Goal: Information Seeking & Learning: Check status

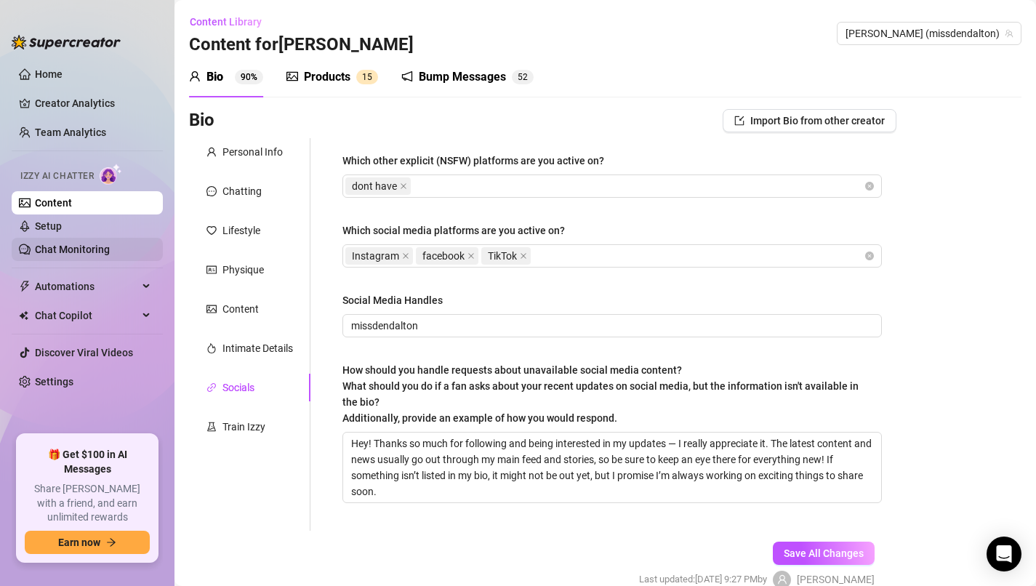
scroll to position [72, 0]
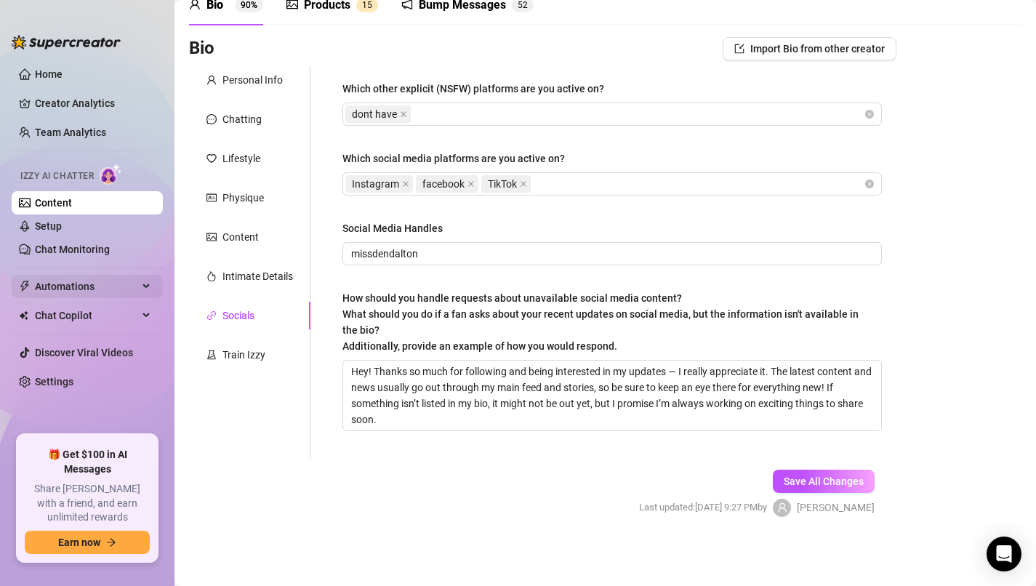
click at [102, 279] on span "Automations" at bounding box center [86, 286] width 103 height 23
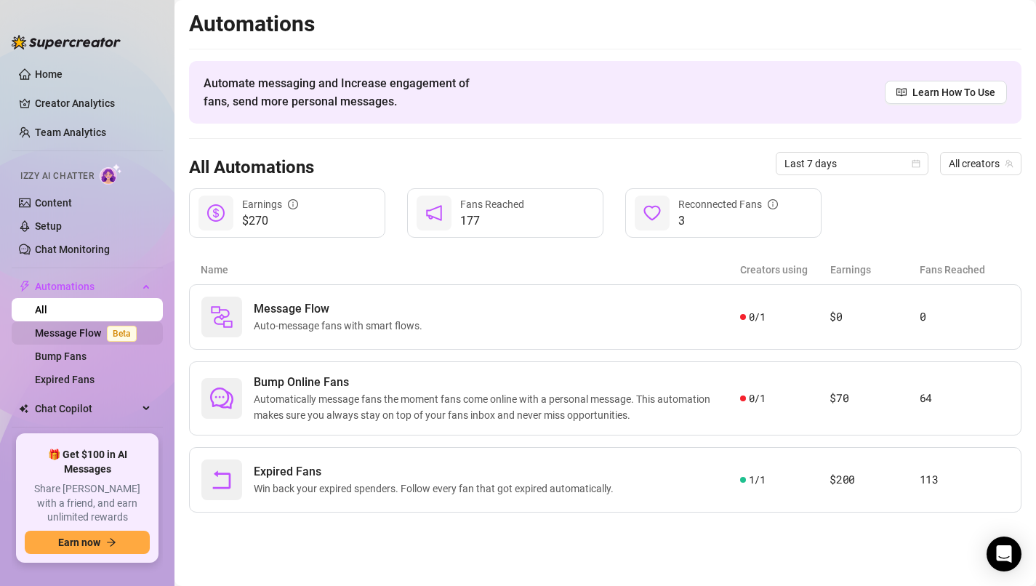
click at [89, 329] on link "Message Flow Beta" at bounding box center [89, 333] width 108 height 12
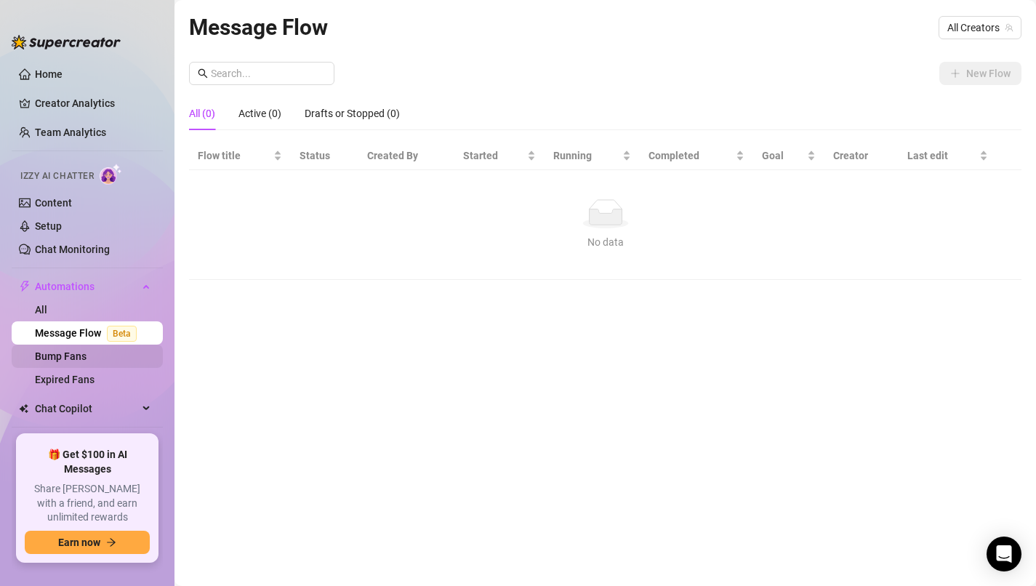
click at [85, 356] on link "Bump Fans" at bounding box center [61, 356] width 52 height 12
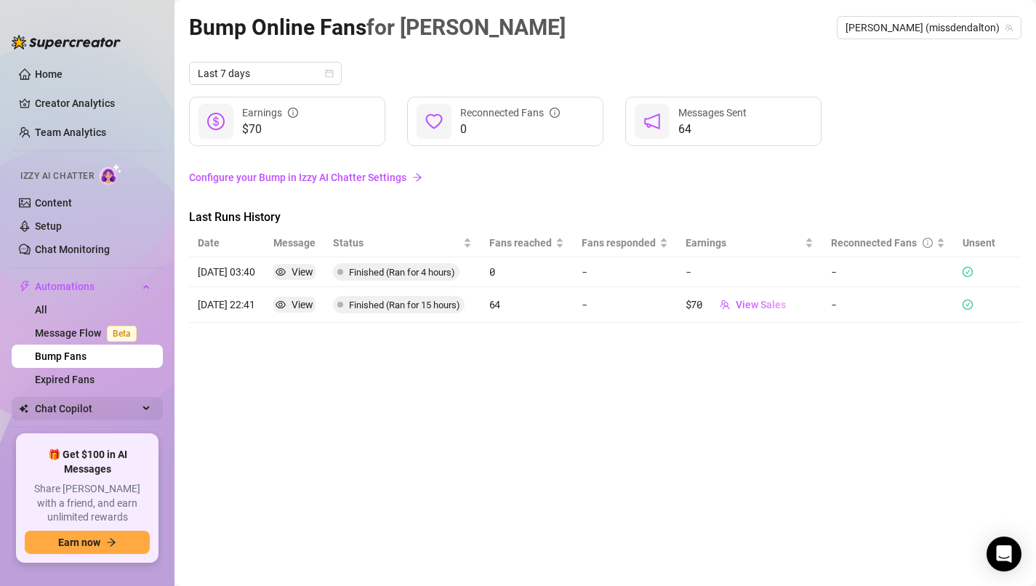
click at [81, 412] on span "Chat Copilot" at bounding box center [86, 408] width 103 height 23
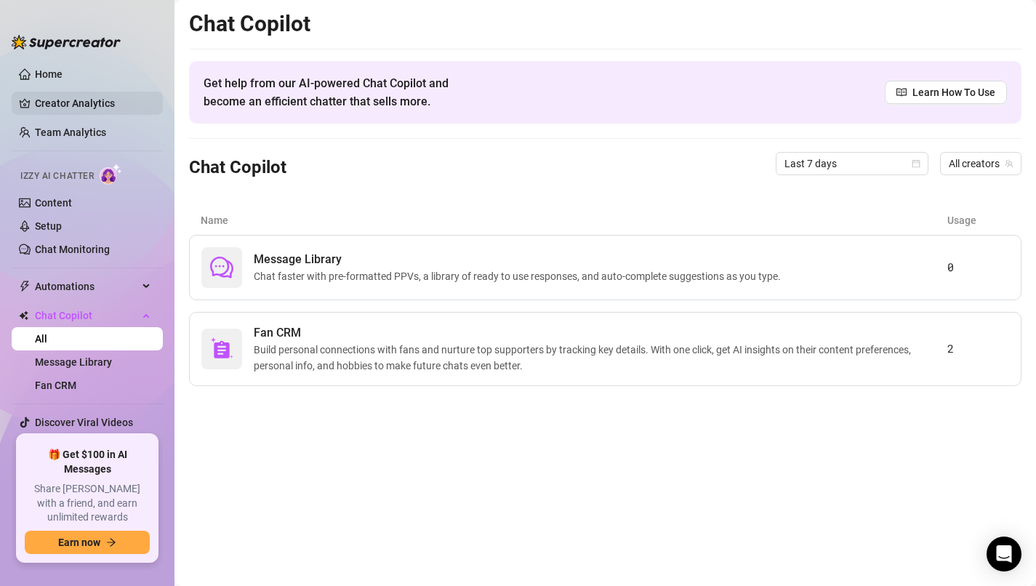
click at [87, 100] on link "Creator Analytics" at bounding box center [93, 103] width 116 height 23
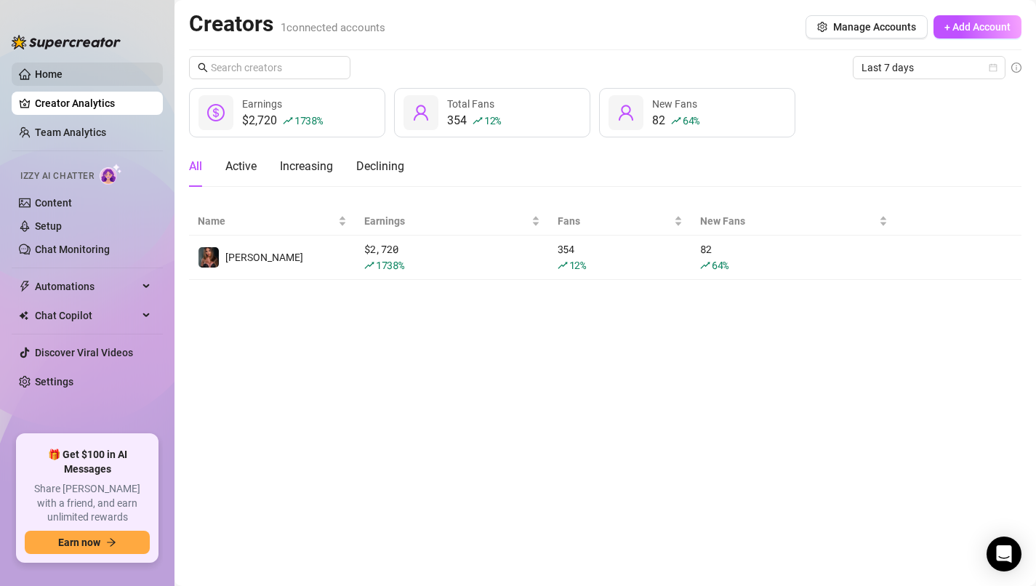
click at [63, 78] on link "Home" at bounding box center [49, 74] width 28 height 12
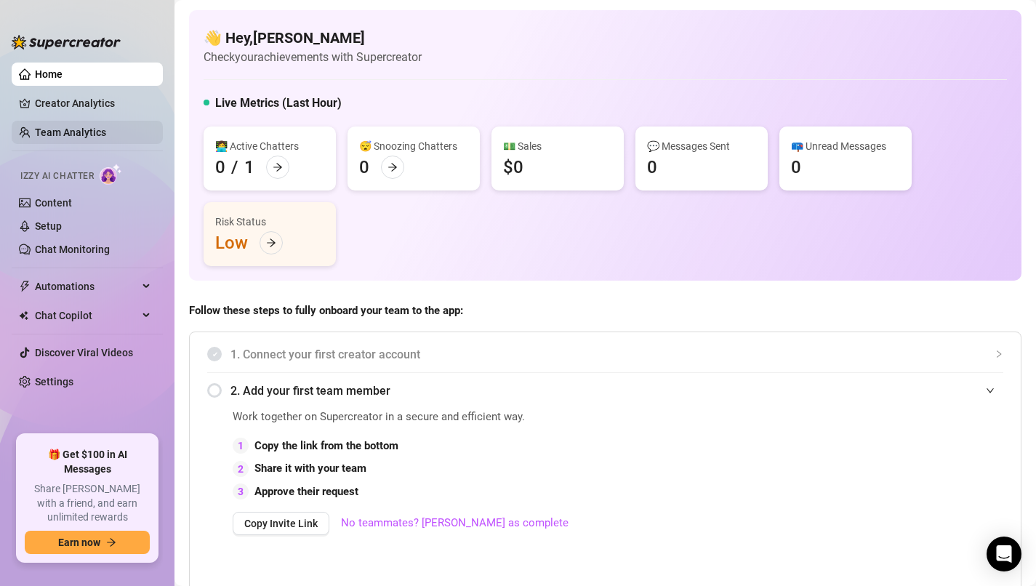
click at [106, 129] on link "Team Analytics" at bounding box center [70, 133] width 71 height 12
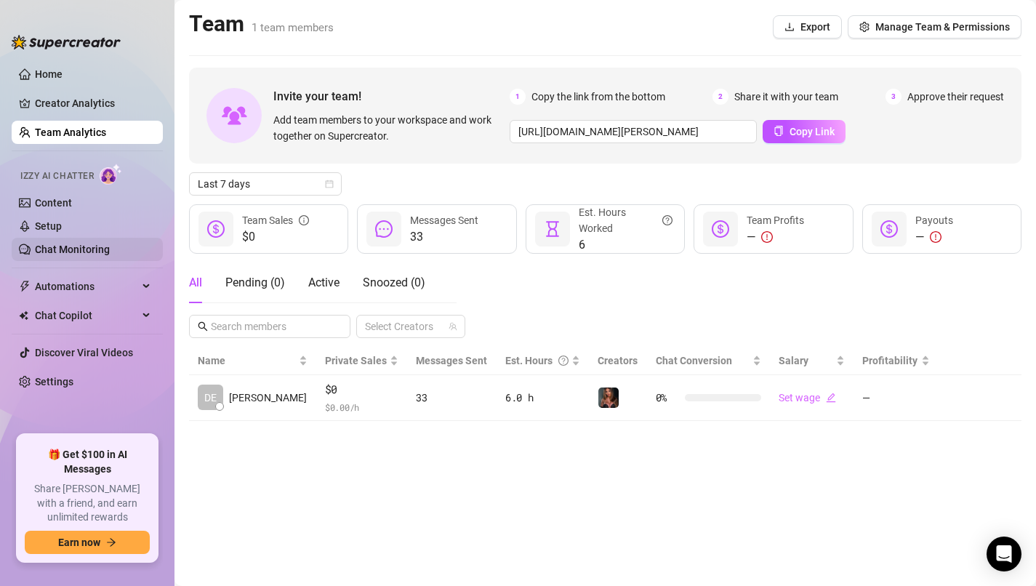
click at [89, 249] on link "Chat Monitoring" at bounding box center [72, 250] width 75 height 12
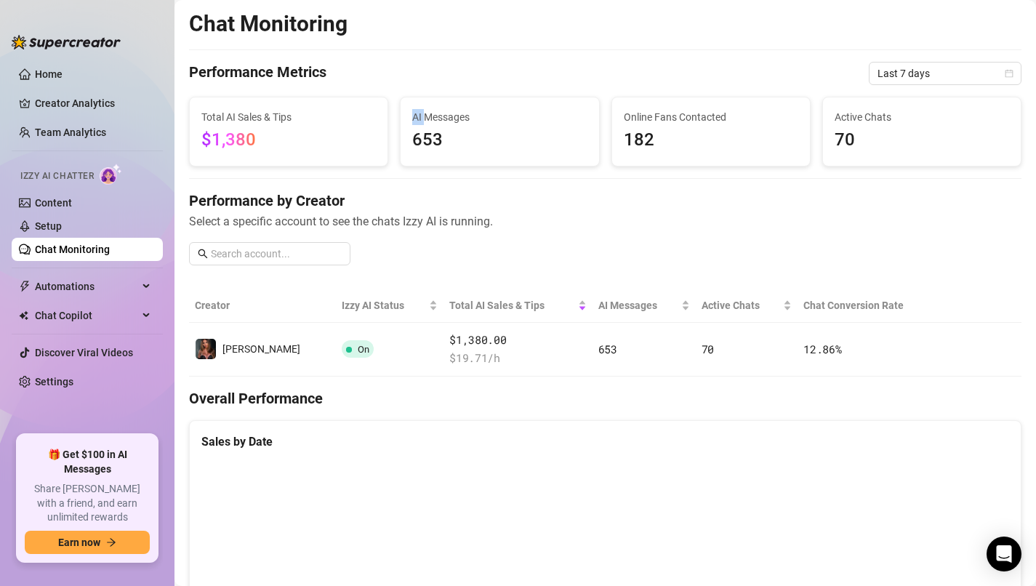
drag, startPoint x: 425, startPoint y: 104, endPoint x: 425, endPoint y: 116, distance: 11.6
click at [425, 116] on div "AI Messages 653" at bounding box center [500, 131] width 198 height 68
click at [436, 119] on span "AI Messages" at bounding box center [499, 117] width 175 height 16
click at [478, 147] on span "653" at bounding box center [499, 141] width 175 height 28
drag, startPoint x: 932, startPoint y: 114, endPoint x: 932, endPoint y: 105, distance: 8.7
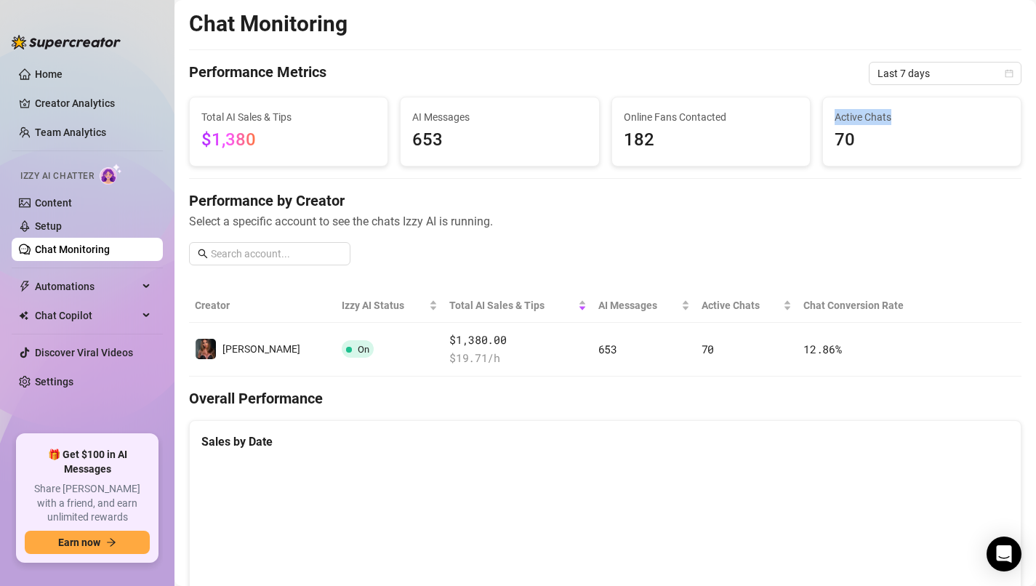
click at [932, 105] on div "Active Chats 70" at bounding box center [922, 131] width 198 height 68
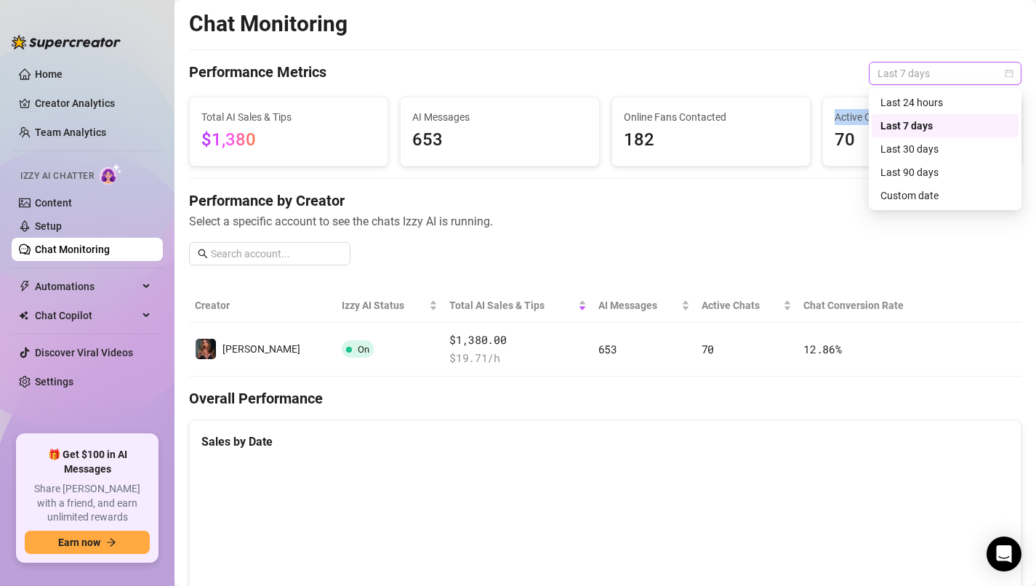
click at [931, 73] on span "Last 7 days" at bounding box center [945, 74] width 135 height 22
click at [908, 156] on div "Last 30 days" at bounding box center [945, 149] width 129 height 16
click at [937, 79] on span "Last 30 days" at bounding box center [945, 74] width 135 height 22
click at [920, 151] on div "Last 30 days" at bounding box center [945, 149] width 129 height 16
